Goal: Task Accomplishment & Management: Manage account settings

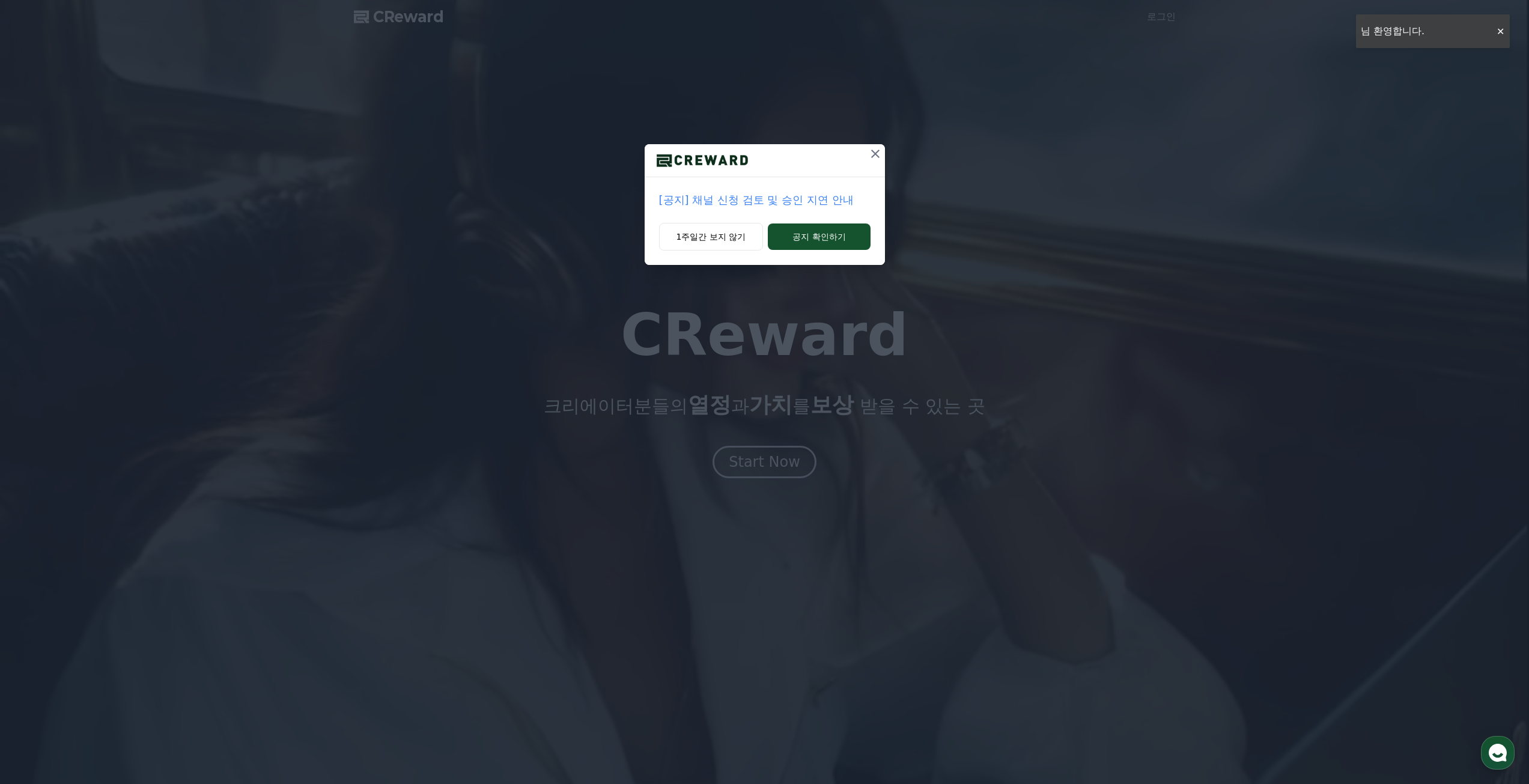
click at [874, 154] on icon at bounding box center [875, 153] width 14 height 14
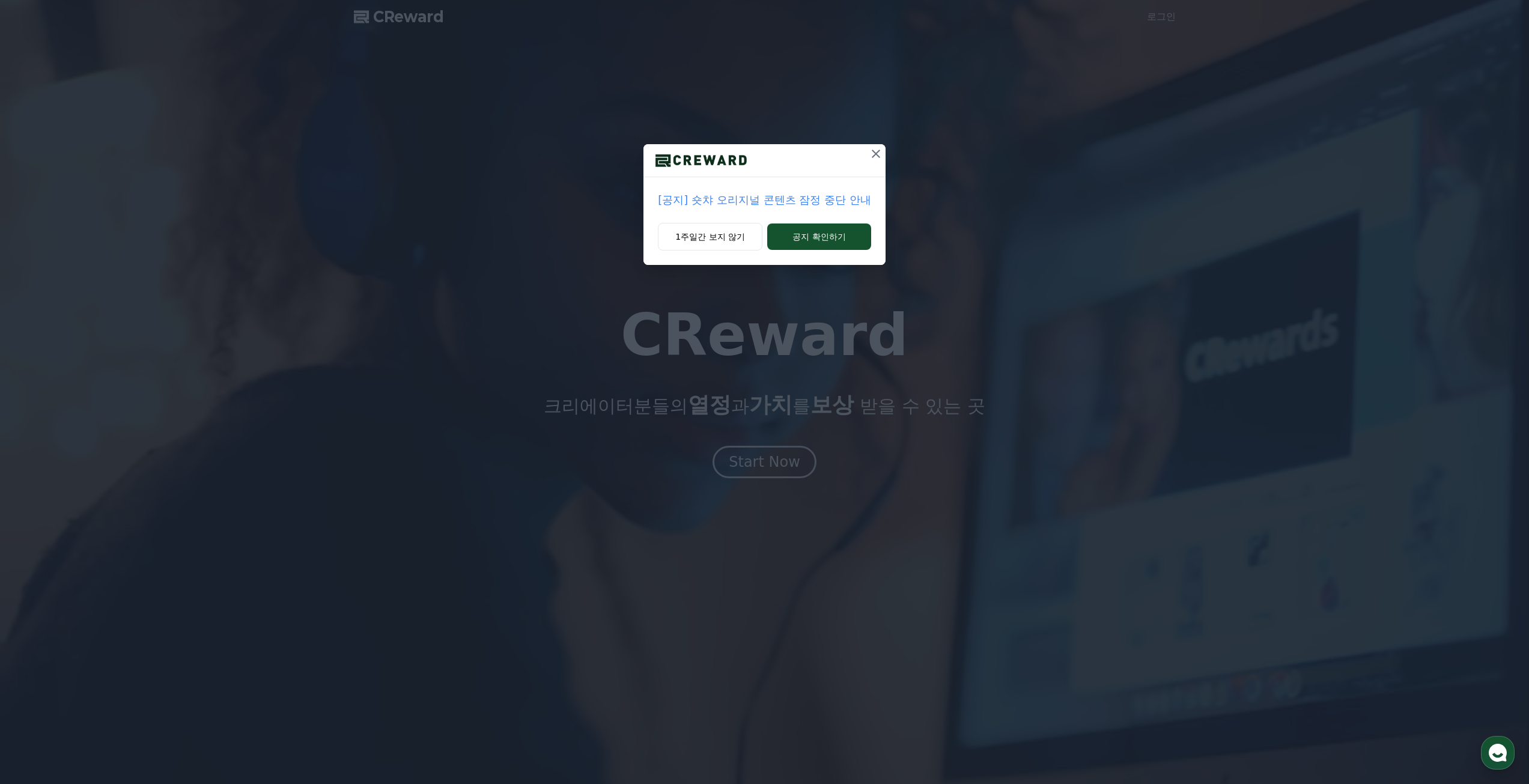
click at [873, 155] on icon at bounding box center [875, 153] width 14 height 14
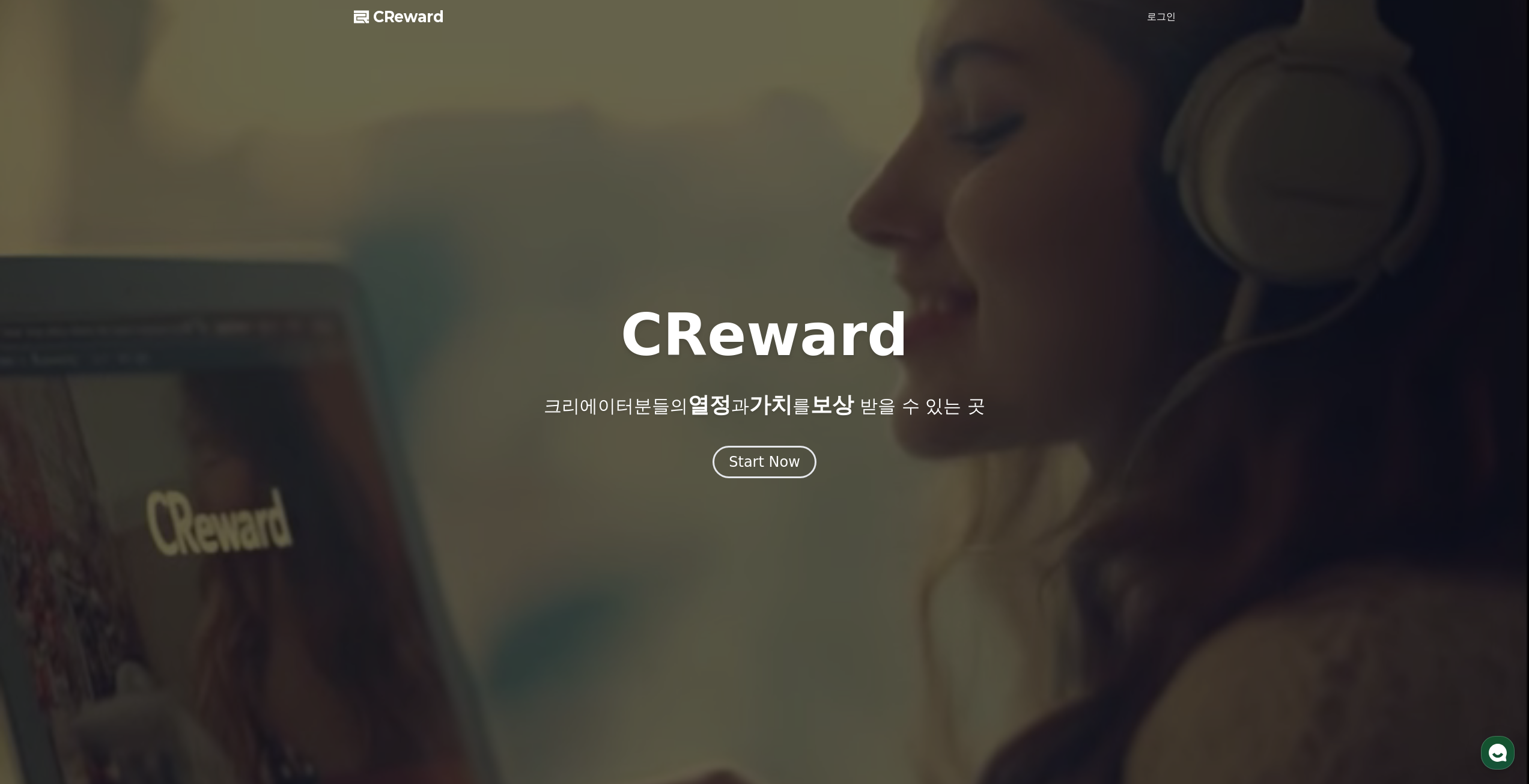
click at [1160, 17] on link "로그인" at bounding box center [1161, 16] width 29 height 14
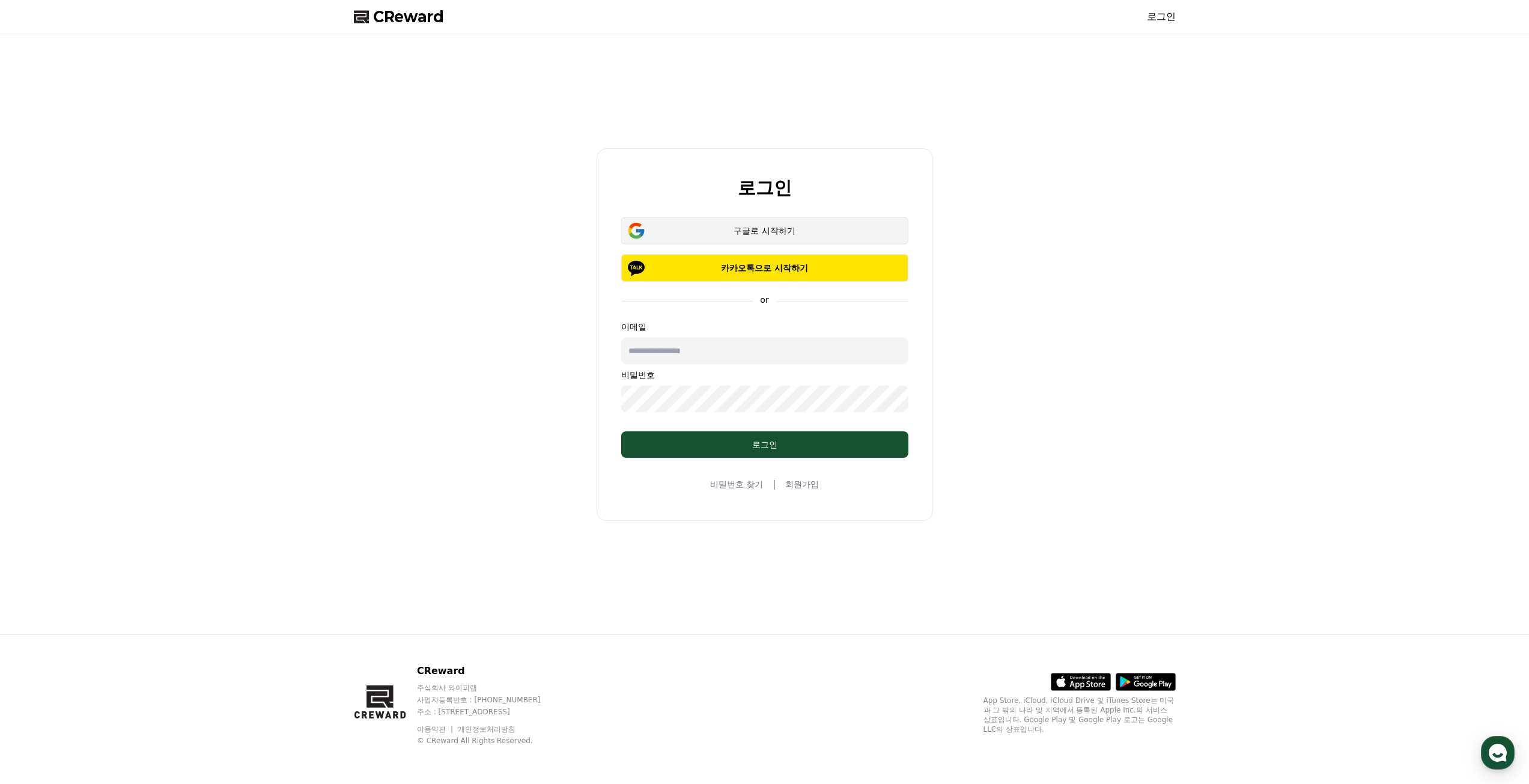
click at [766, 231] on div "구글로 시작하기" at bounding box center [765, 230] width 253 height 12
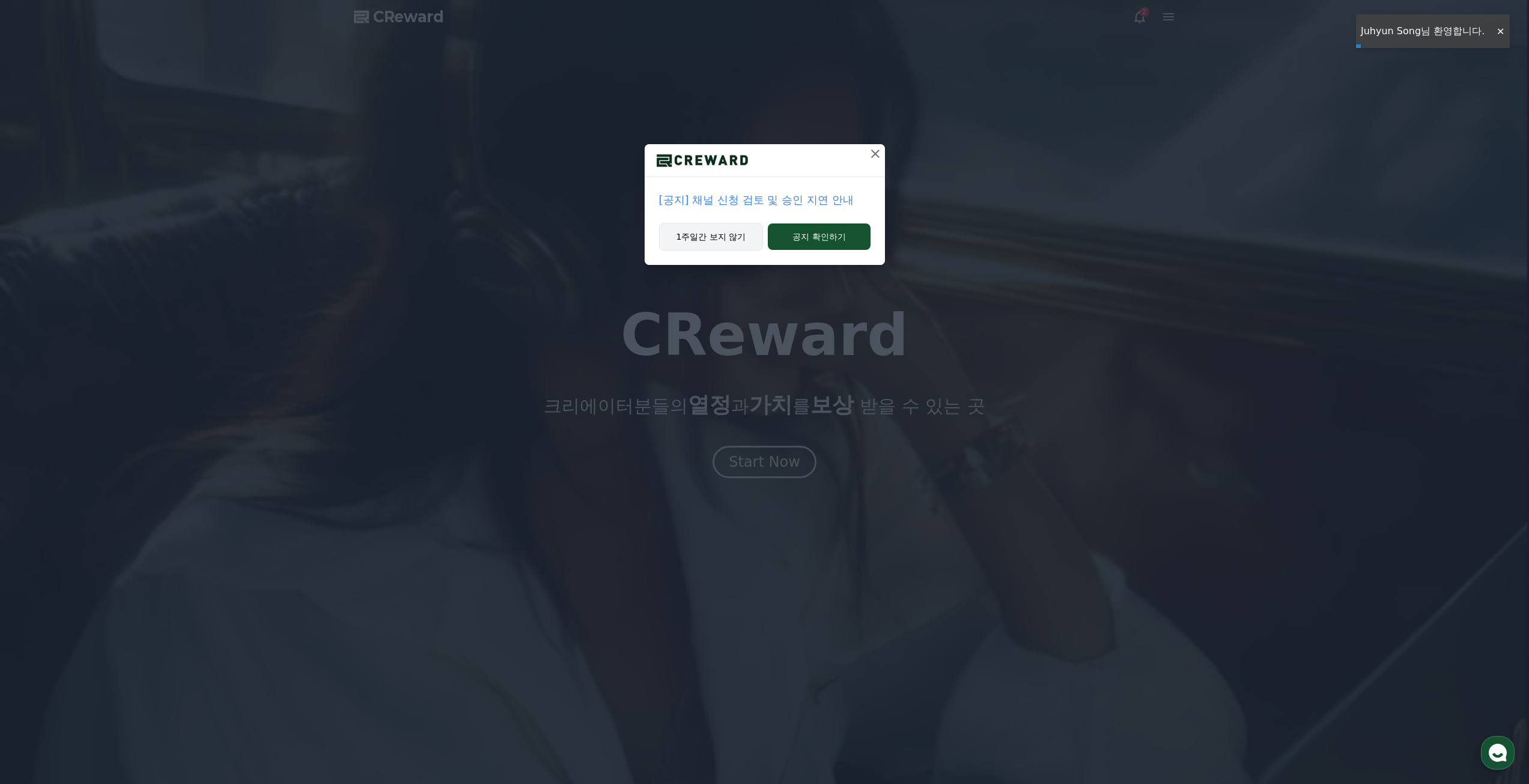
click at [706, 239] on button "1주일간 보지 않기" at bounding box center [711, 236] width 105 height 28
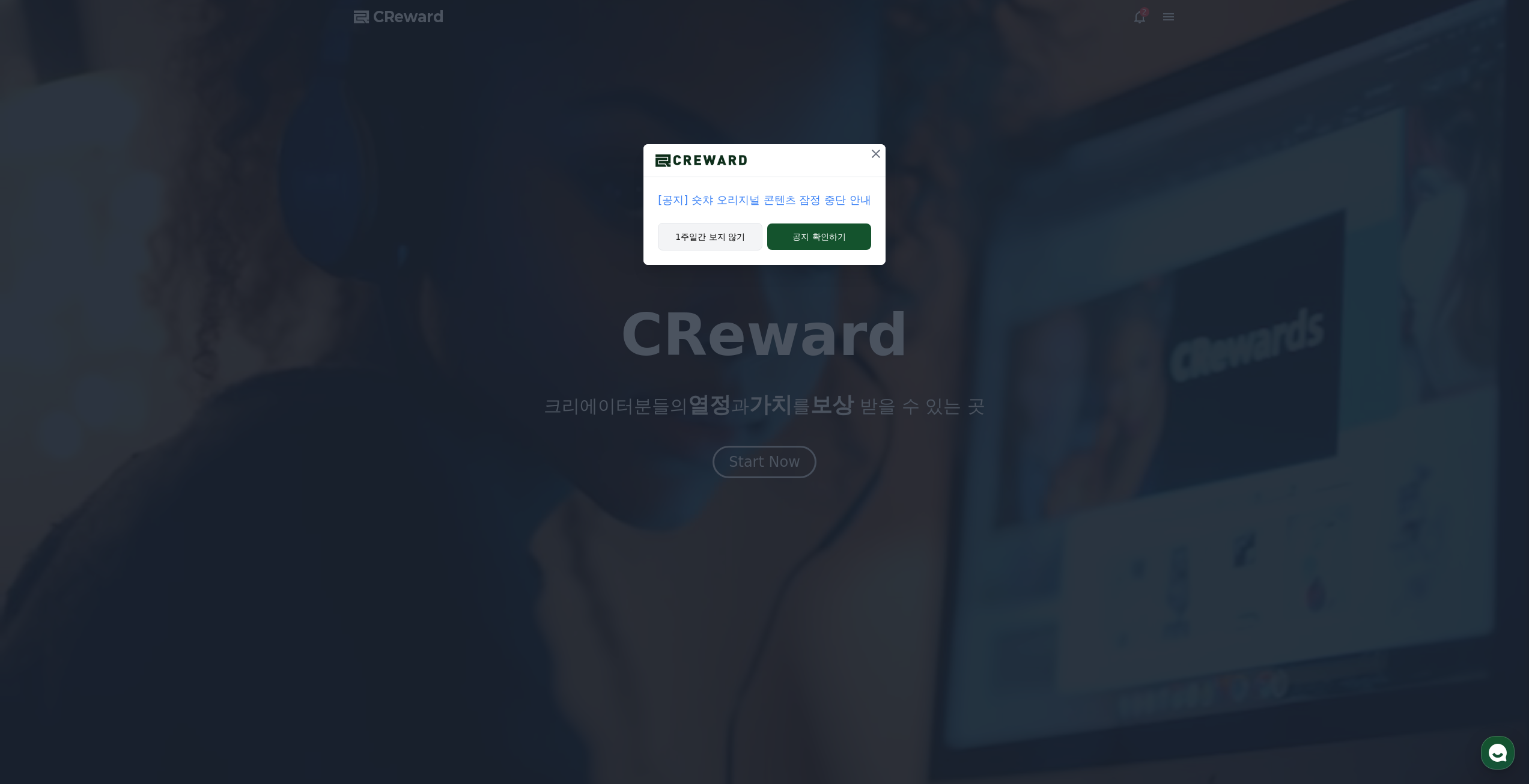
click at [714, 234] on button "1주일간 보지 않기" at bounding box center [710, 236] width 105 height 28
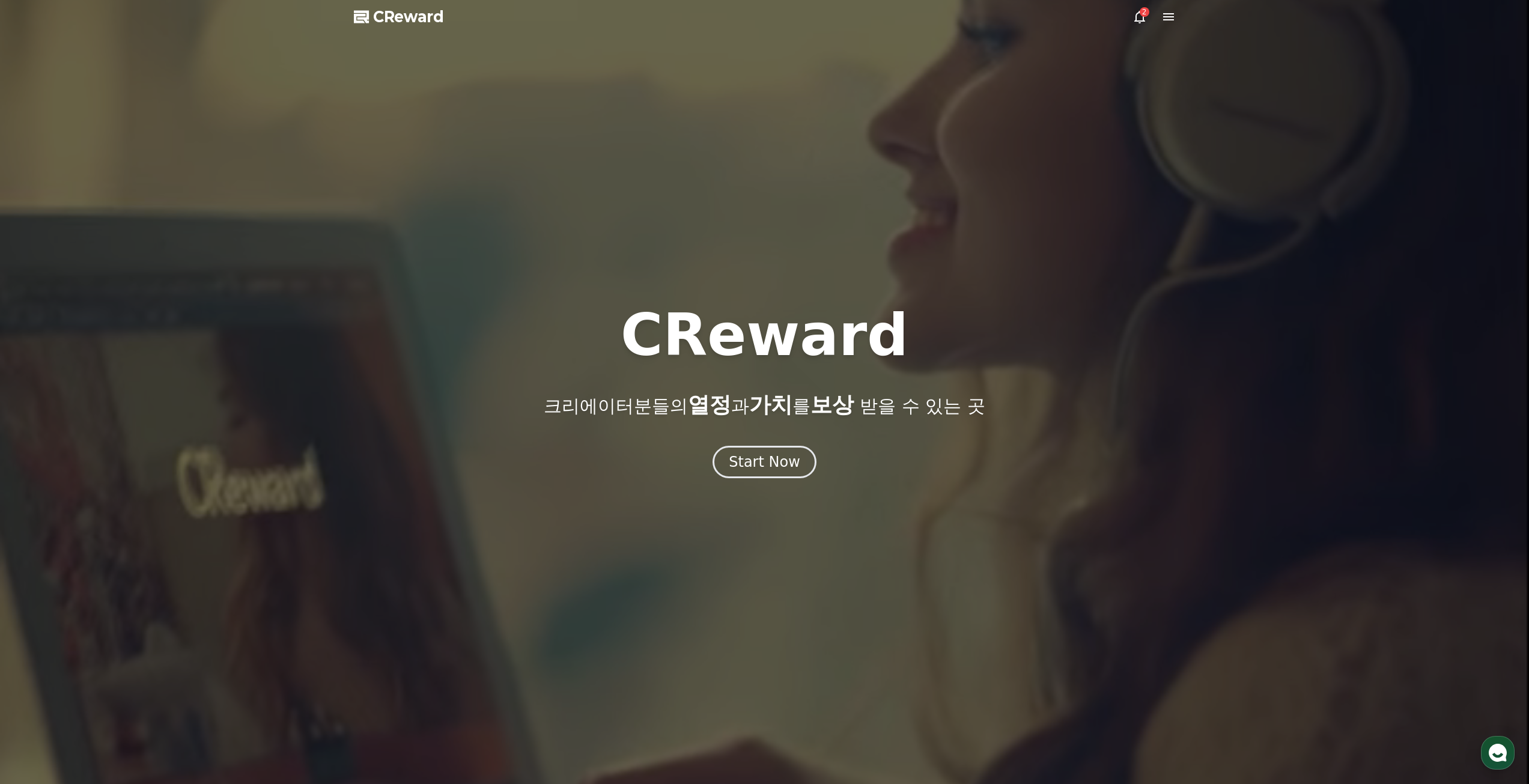
click at [1137, 19] on icon at bounding box center [1139, 16] width 14 height 14
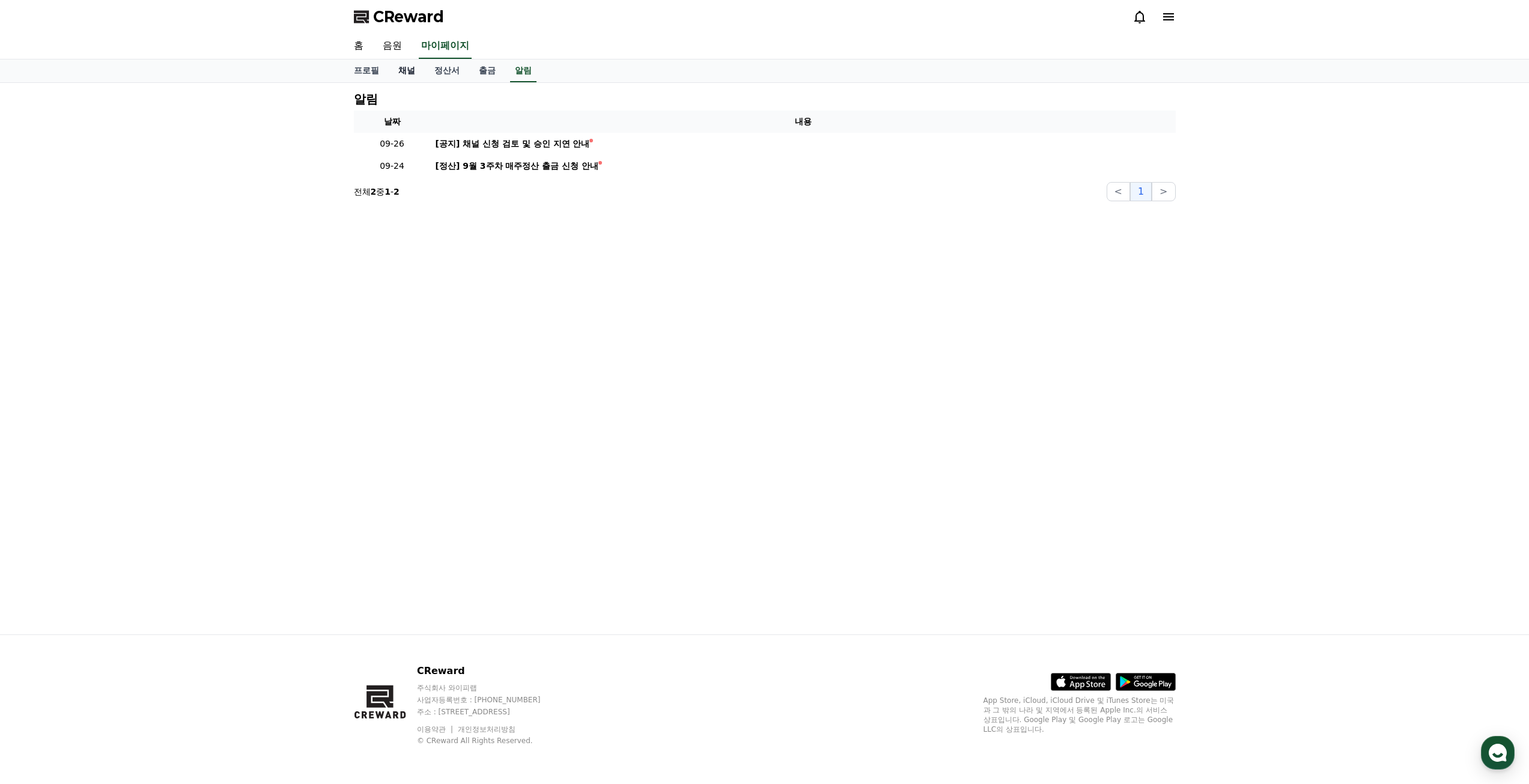
click at [406, 66] on link "채널" at bounding box center [407, 71] width 36 height 23
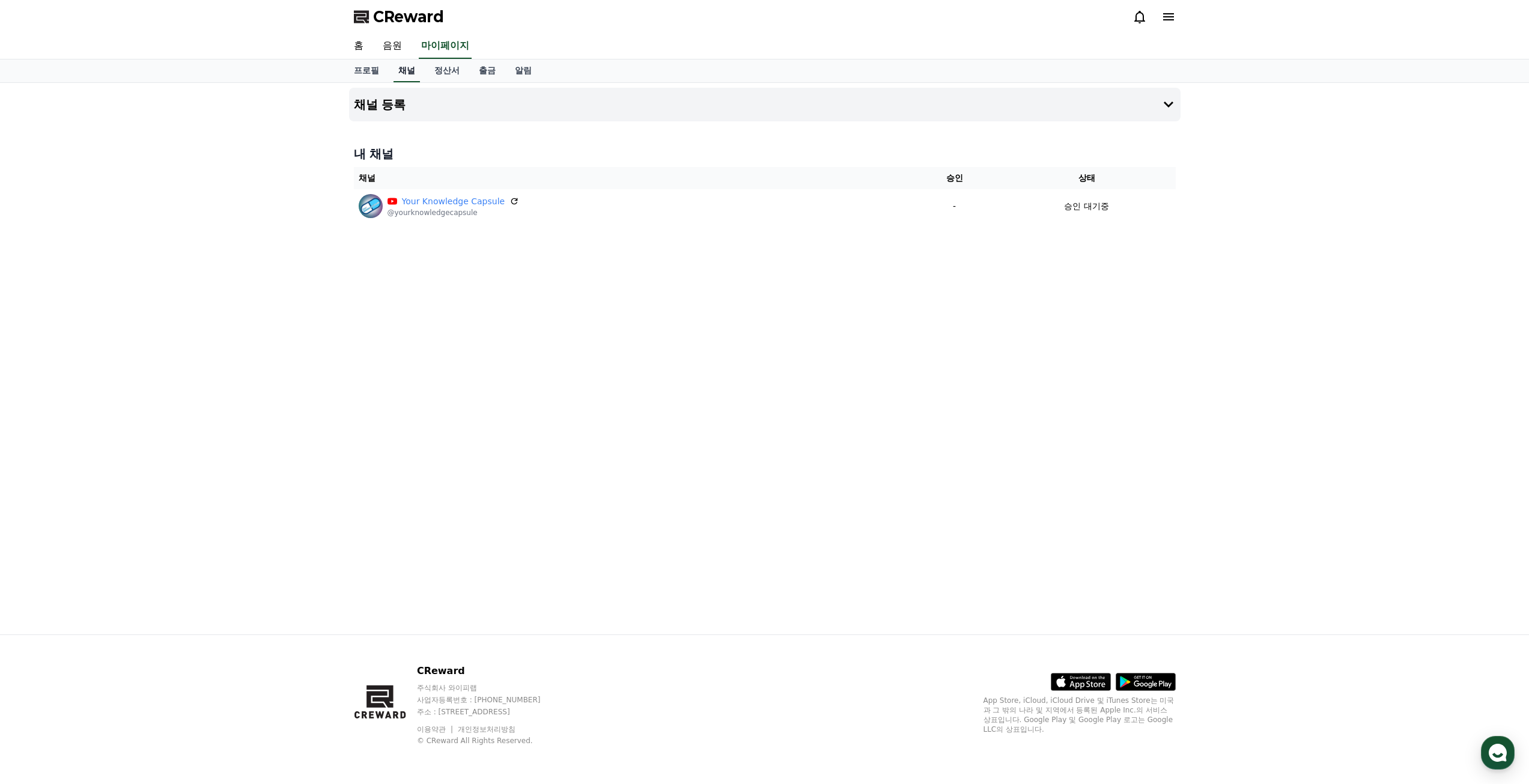
click at [404, 71] on link "채널" at bounding box center [406, 71] width 26 height 23
click at [431, 72] on link "정산서" at bounding box center [447, 71] width 44 height 23
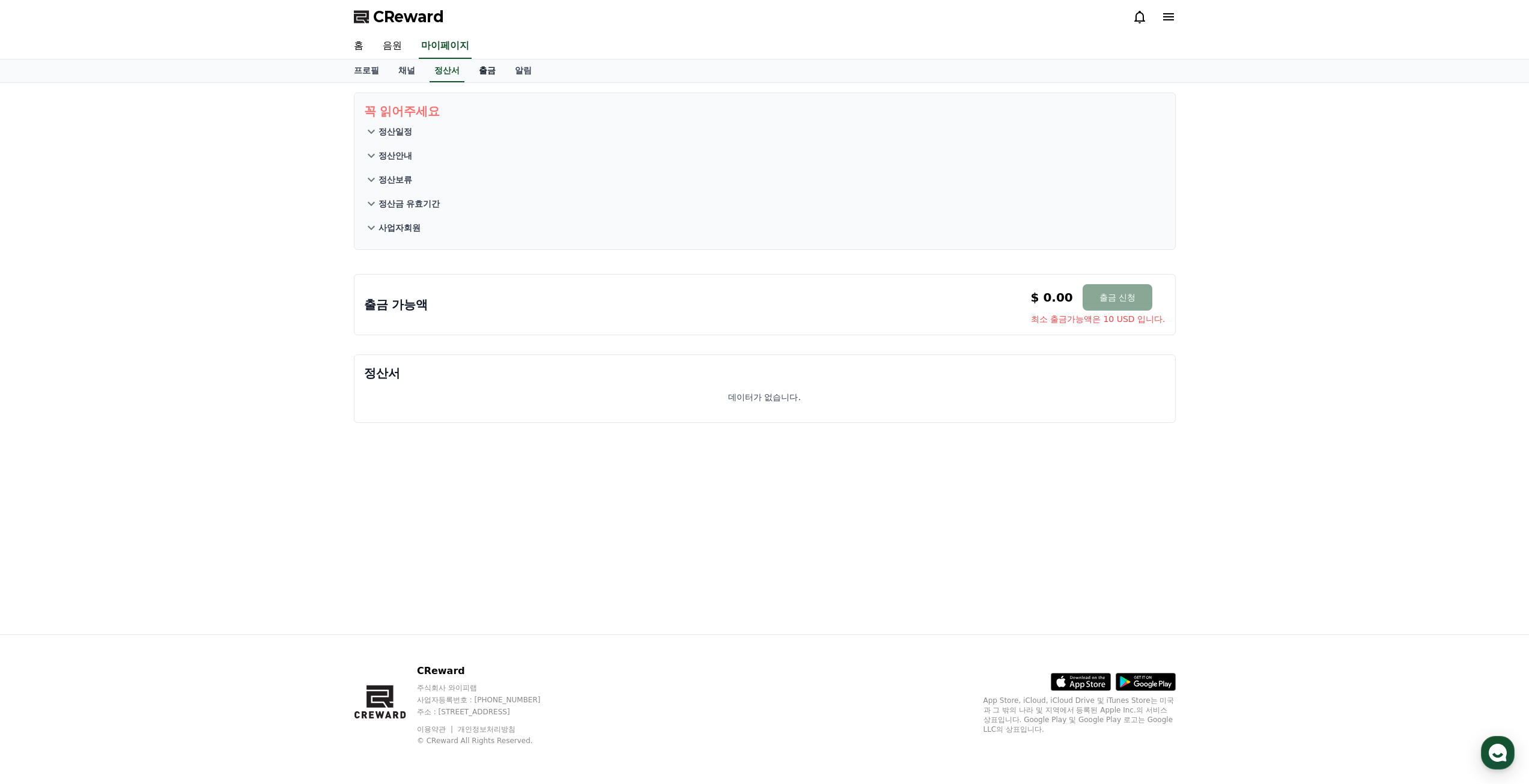
click at [481, 73] on link "출금" at bounding box center [487, 71] width 36 height 23
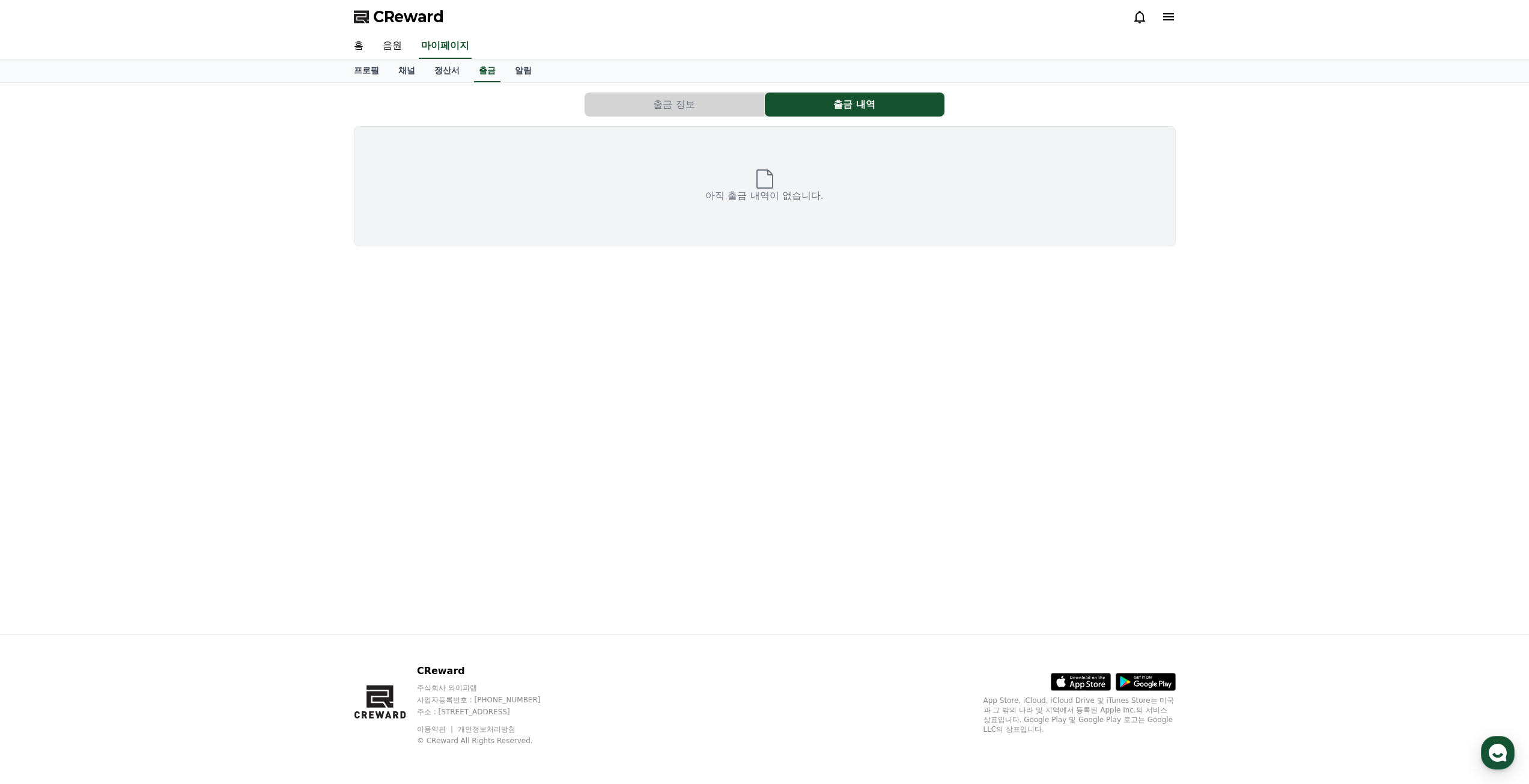
click at [710, 101] on button "출금 정보" at bounding box center [674, 105] width 180 height 24
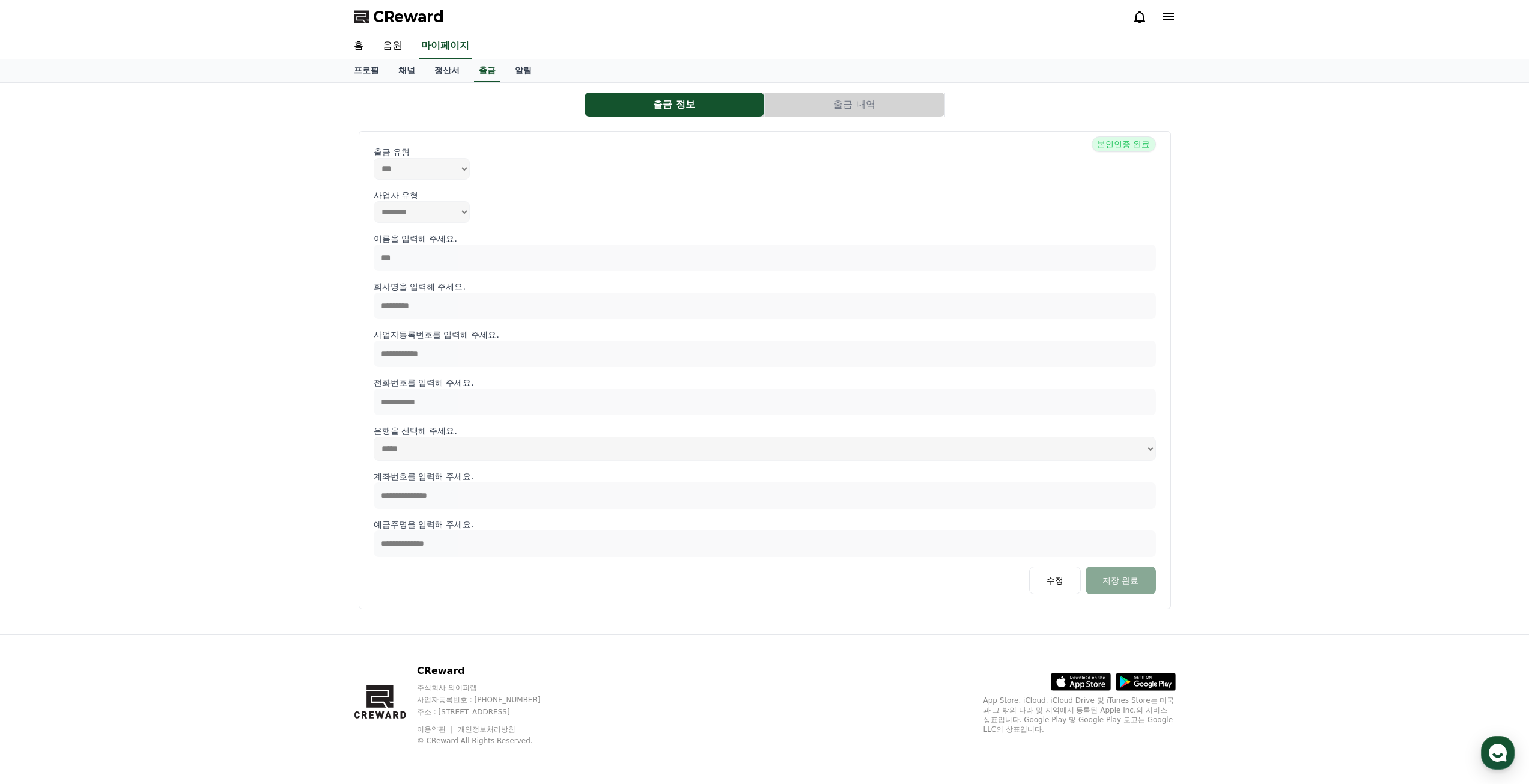
click at [798, 105] on button "출금 내역" at bounding box center [855, 105] width 180 height 24
